Goal: Download file/media

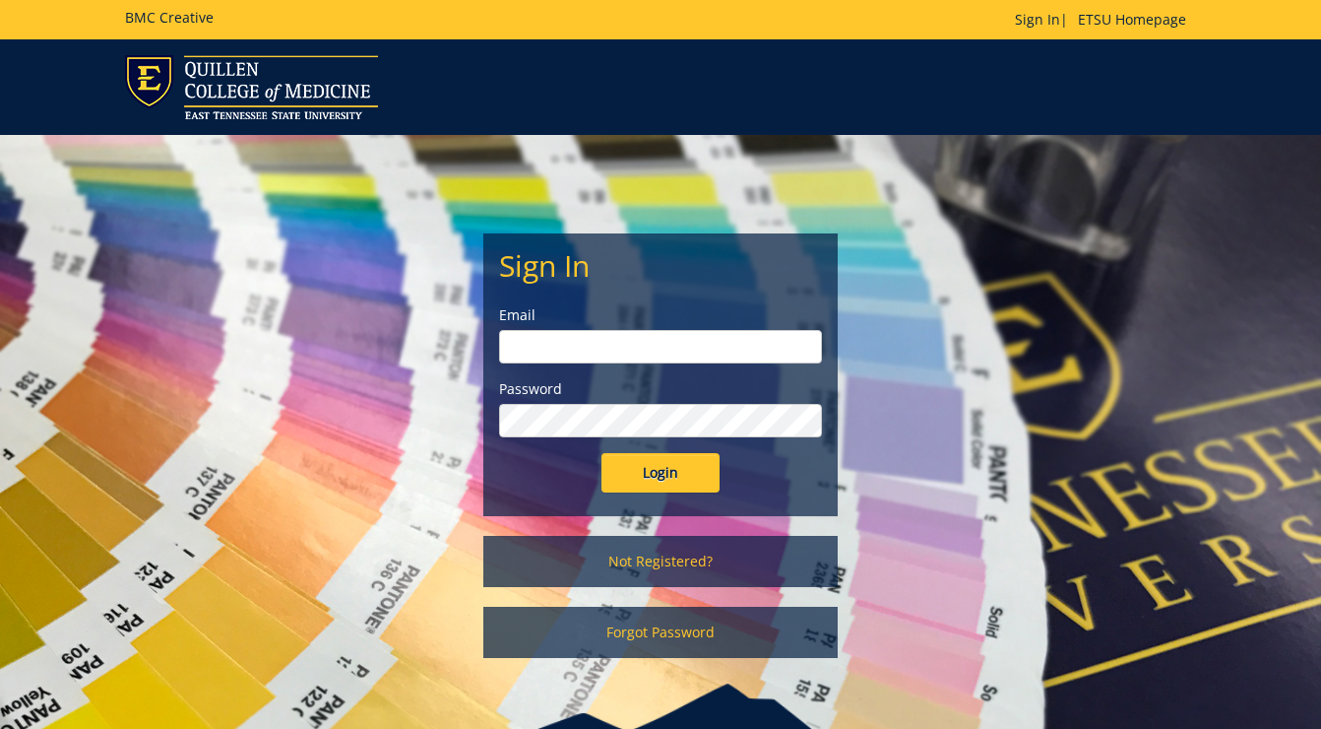
click at [600, 344] on input "email" at bounding box center [660, 346] width 323 height 33
type input "[PERSON_NAME][EMAIL_ADDRESS][DOMAIN_NAME]"
click at [602, 453] on input "Login" at bounding box center [661, 472] width 118 height 39
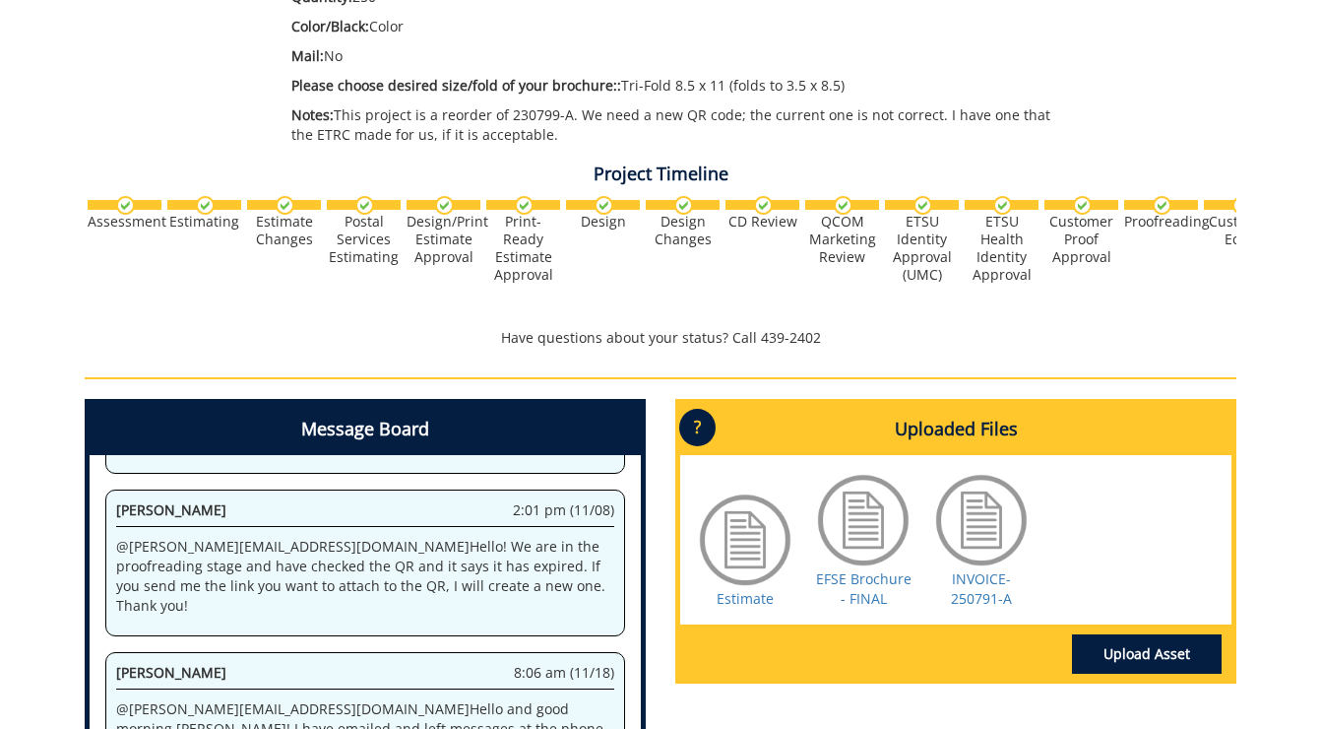
scroll to position [803, 0]
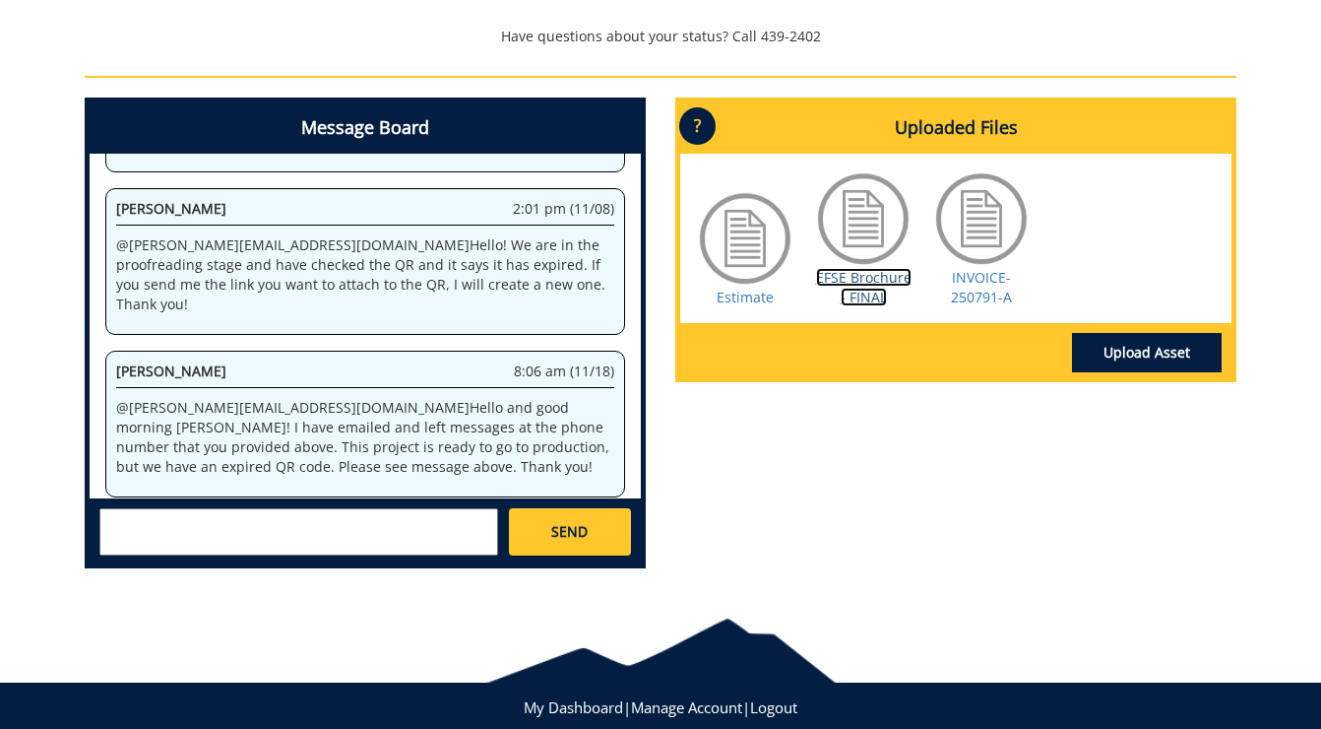
click at [857, 280] on link "EFSE Brochure - FINAL" at bounding box center [864, 287] width 96 height 38
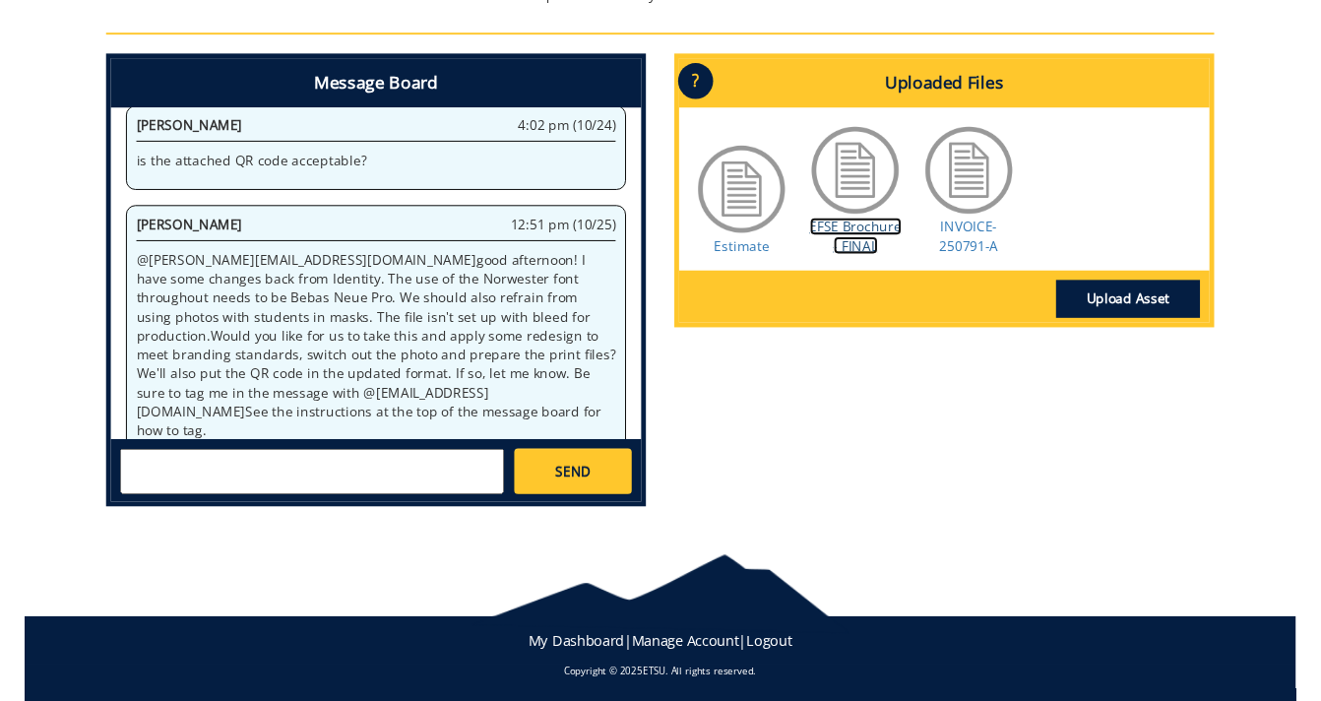
scroll to position [0, 0]
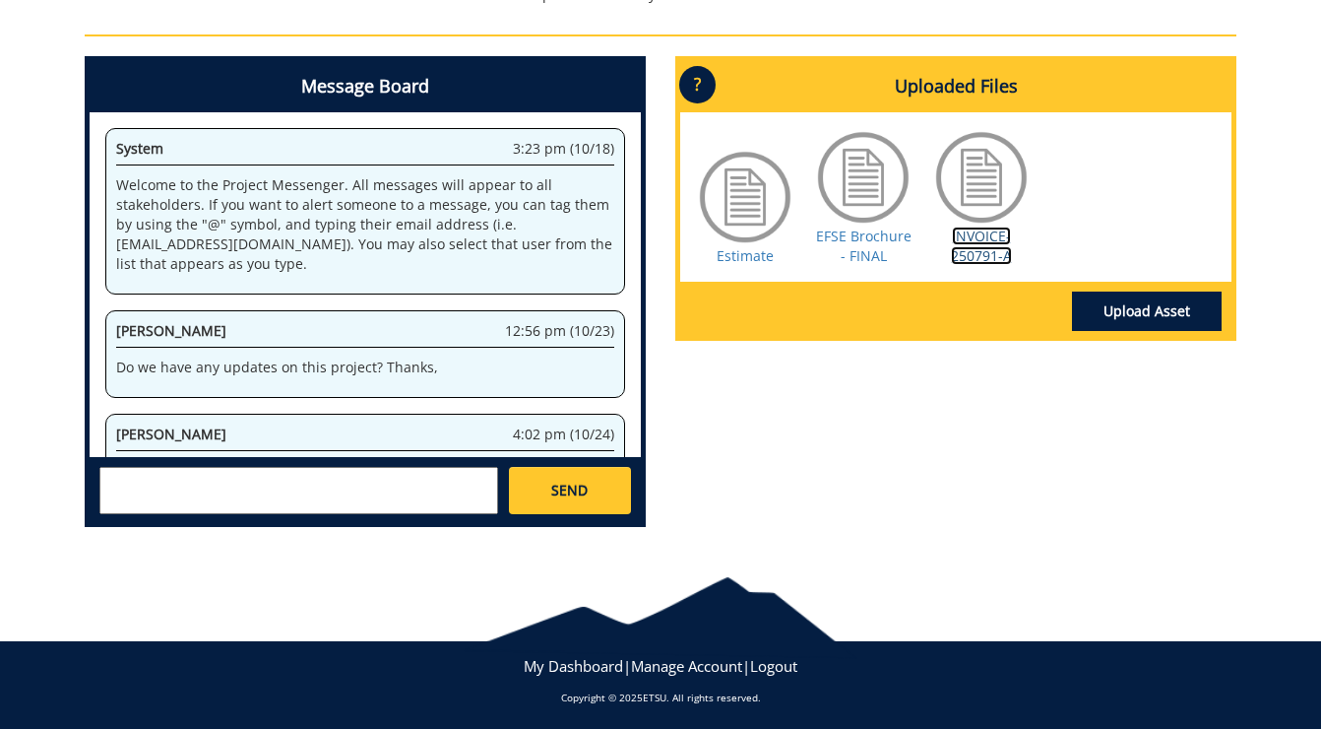
click at [1001, 233] on link "INVOICE-250791-A" at bounding box center [981, 245] width 61 height 38
